Goal: Find specific page/section: Find specific page/section

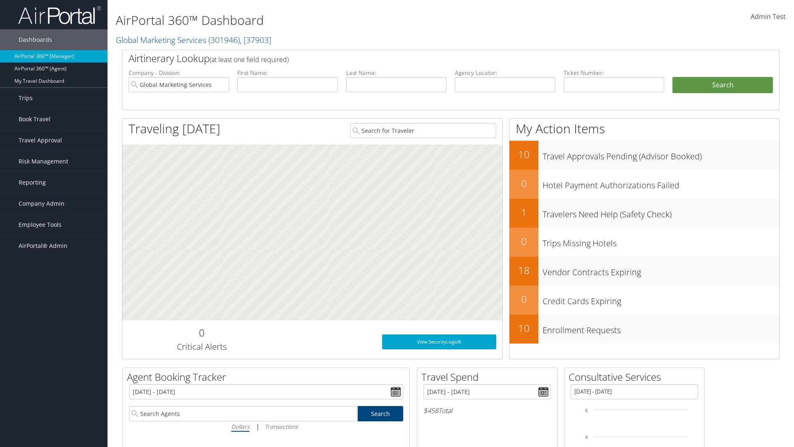
click at [54, 204] on span "Company Admin" at bounding box center [42, 203] width 46 height 21
click at [0, 0] on link "People" at bounding box center [0, 0] width 0 height 0
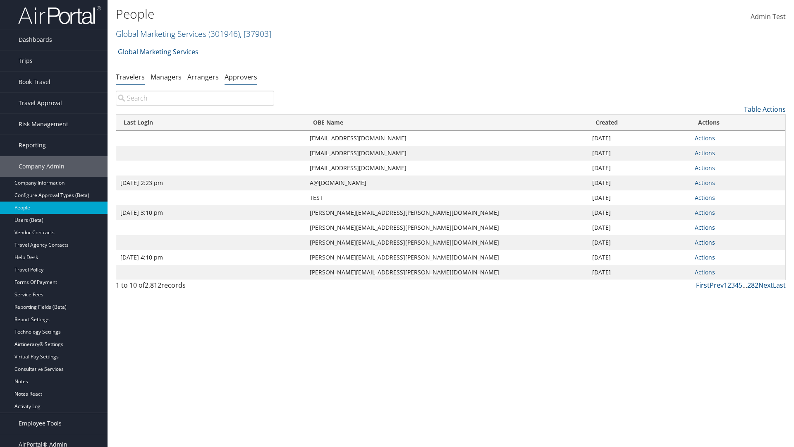
click at [241, 77] on link "Approvers" at bounding box center [241, 76] width 33 height 9
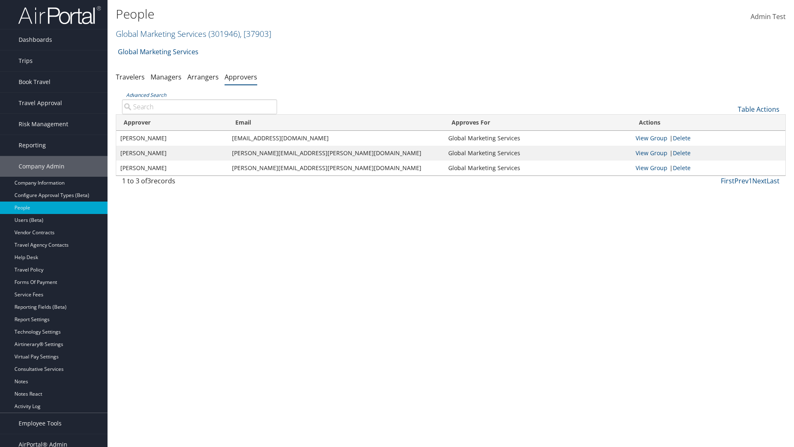
click at [199, 106] on input "Advanced Search" at bounding box center [199, 106] width 155 height 15
type input "[PERSON_NAME]"
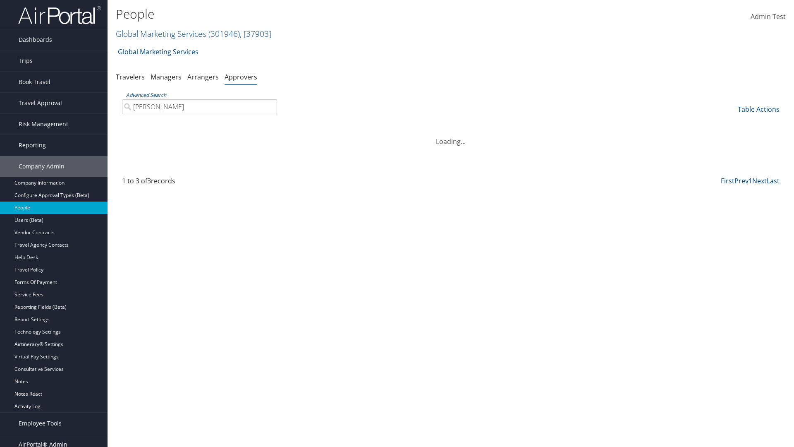
click at [199, 106] on input "Ashish Goyal" at bounding box center [199, 106] width 155 height 15
type input "Non-existing Name"
